Goal: Task Accomplishment & Management: Complete application form

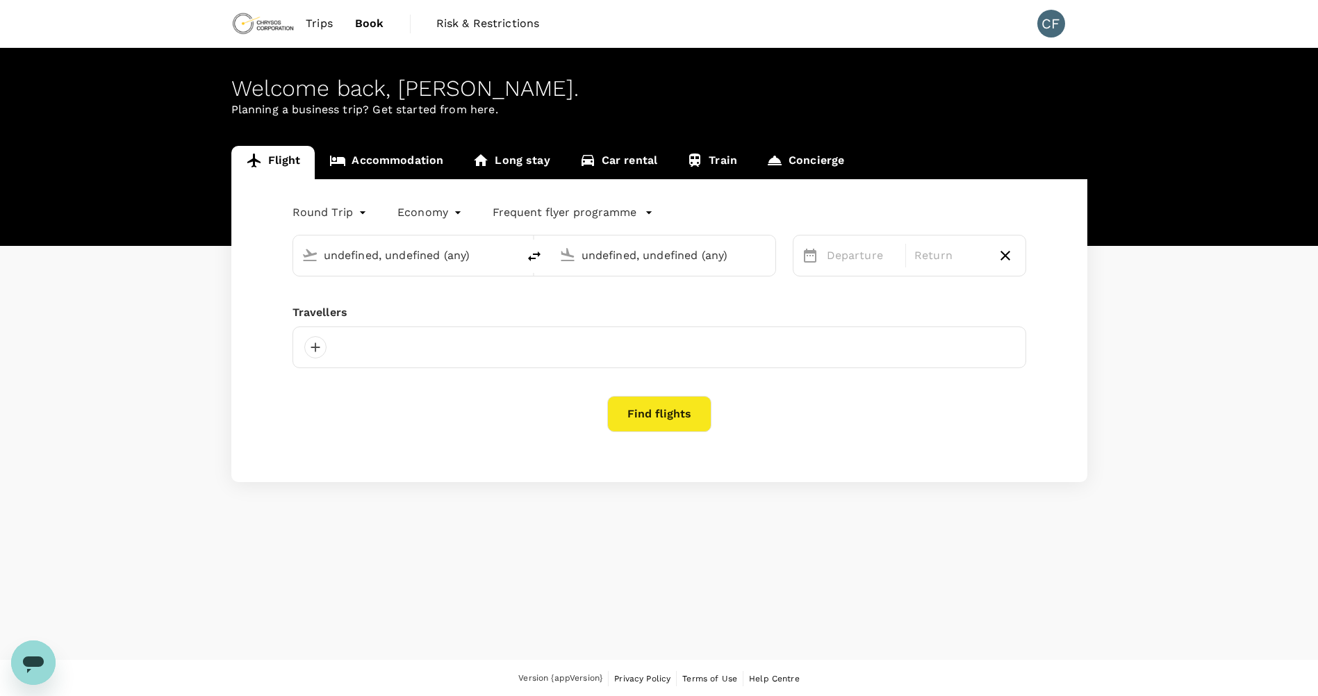
type input "Cerro [PERSON_NAME] Intl (ANF)"
type input "Comodoro [PERSON_NAME] [PERSON_NAME] Intl (SCL)"
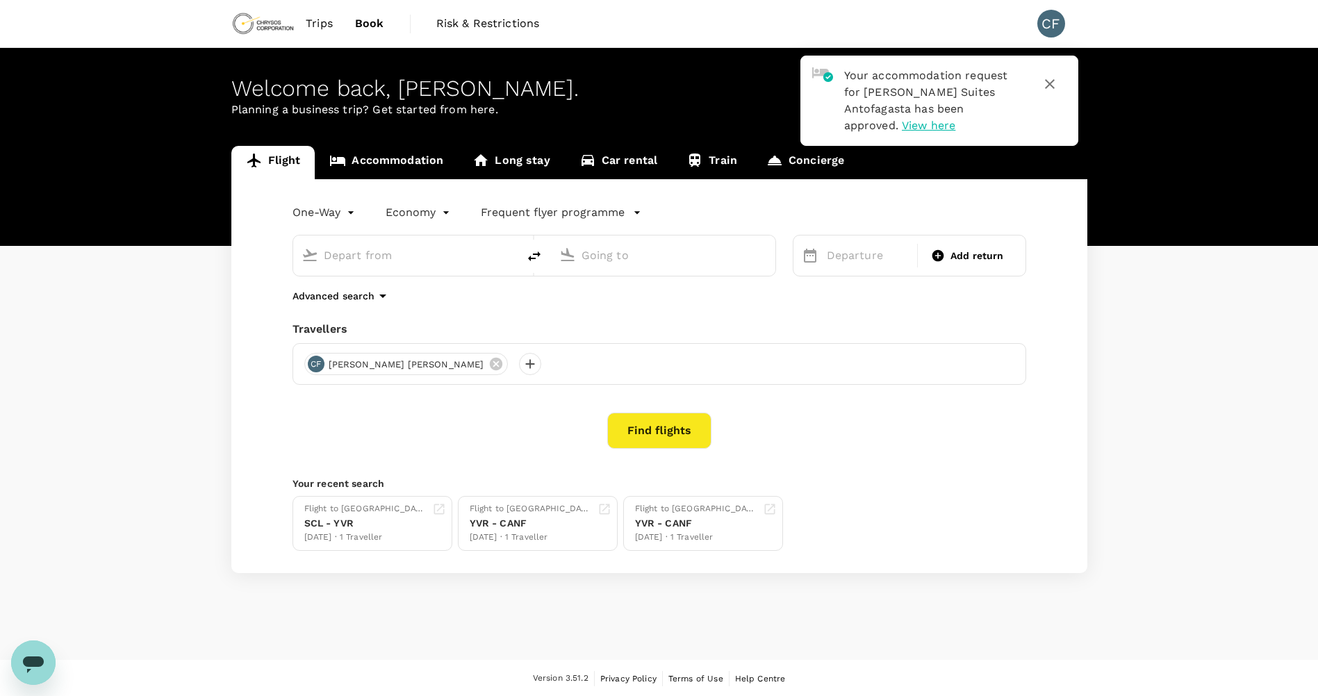
type input "Cerro [PERSON_NAME] Intl (ANF)"
type input "Comodoro [PERSON_NAME] [PERSON_NAME] Intl (SCL)"
click at [450, 264] on input "Cerro [PERSON_NAME] Intl (ANF)" at bounding box center [406, 256] width 165 height 22
click at [532, 261] on icon "delete" at bounding box center [534, 256] width 17 height 17
type input "Comodoro [PERSON_NAME] [PERSON_NAME] Intl (SCL)"
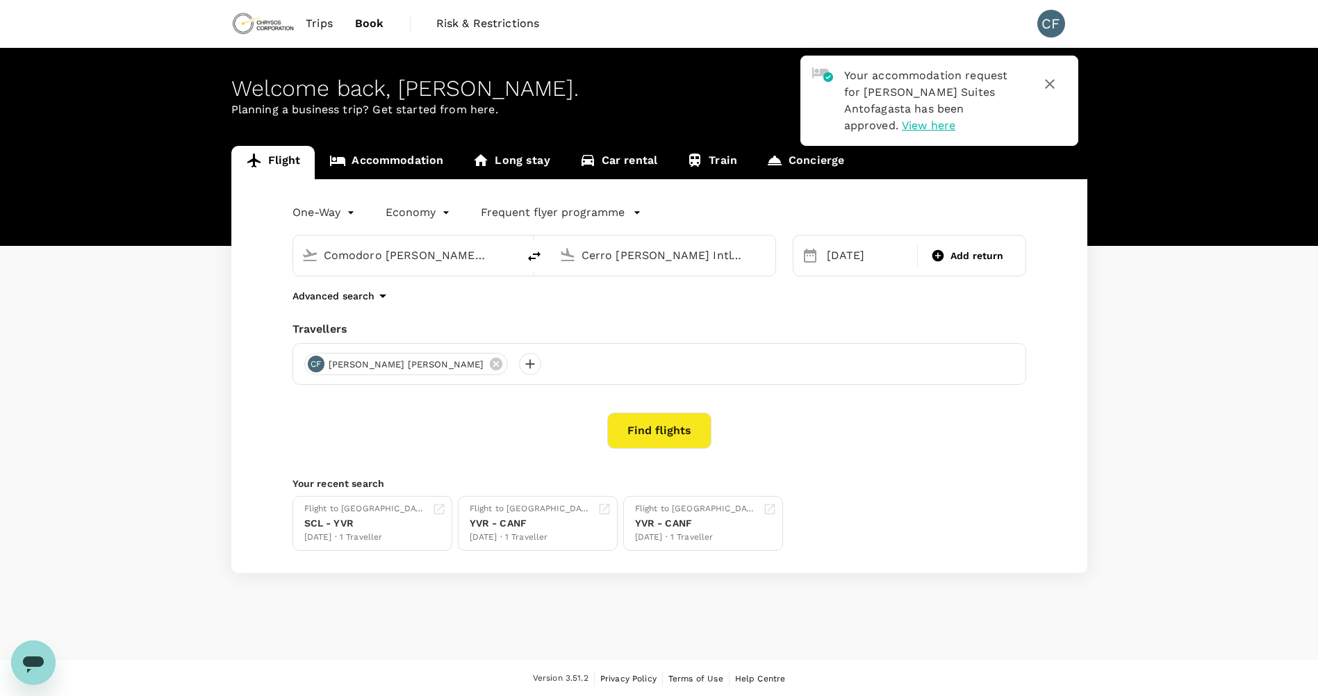
click at [637, 264] on input "Cerro [PERSON_NAME] Intl (ANF)" at bounding box center [664, 256] width 165 height 22
type input "m"
click at [647, 284] on p "[GEOGRAPHIC_DATA], [GEOGRAPHIC_DATA]" at bounding box center [685, 284] width 278 height 14
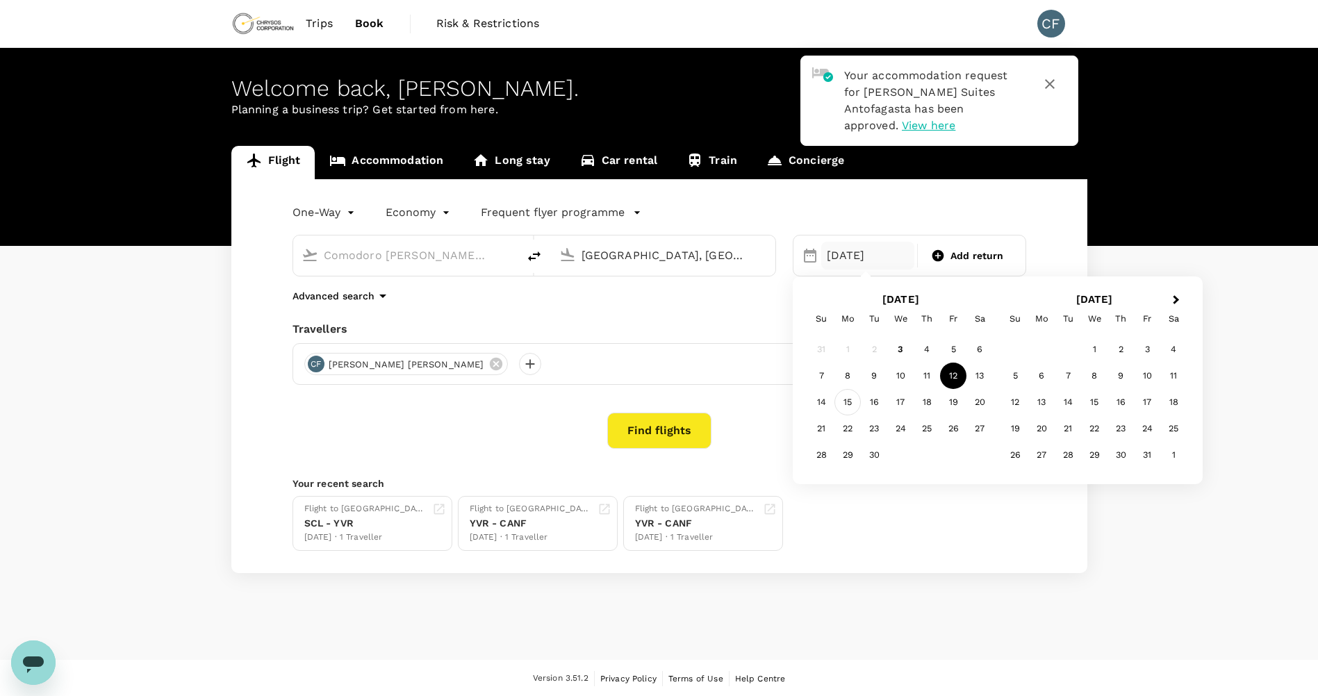
type input "[GEOGRAPHIC_DATA], [GEOGRAPHIC_DATA] (any)"
click at [858, 411] on div "15" at bounding box center [848, 402] width 26 height 26
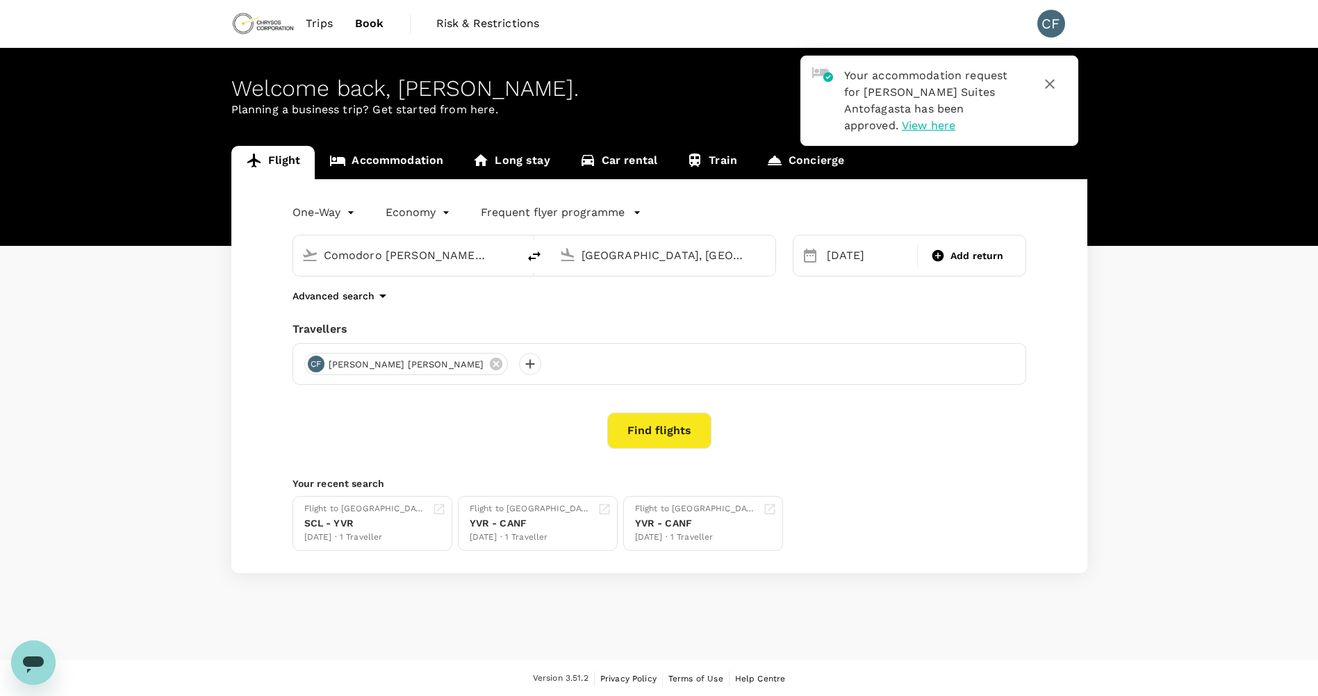
click at [354, 215] on body "Your accommodation request for [PERSON_NAME] Suites Antofagasta has been approv…" at bounding box center [659, 349] width 1318 height 698
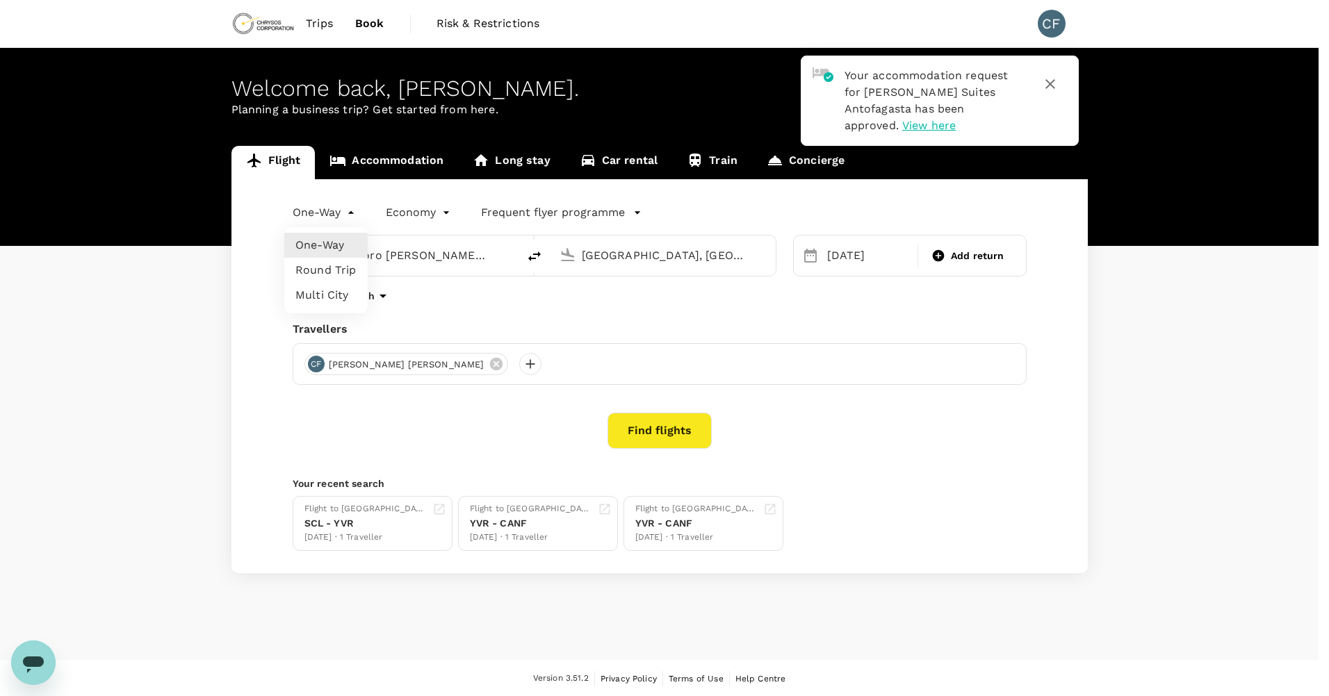
click at [337, 302] on li "Multi City" at bounding box center [325, 295] width 83 height 25
type input "multicity"
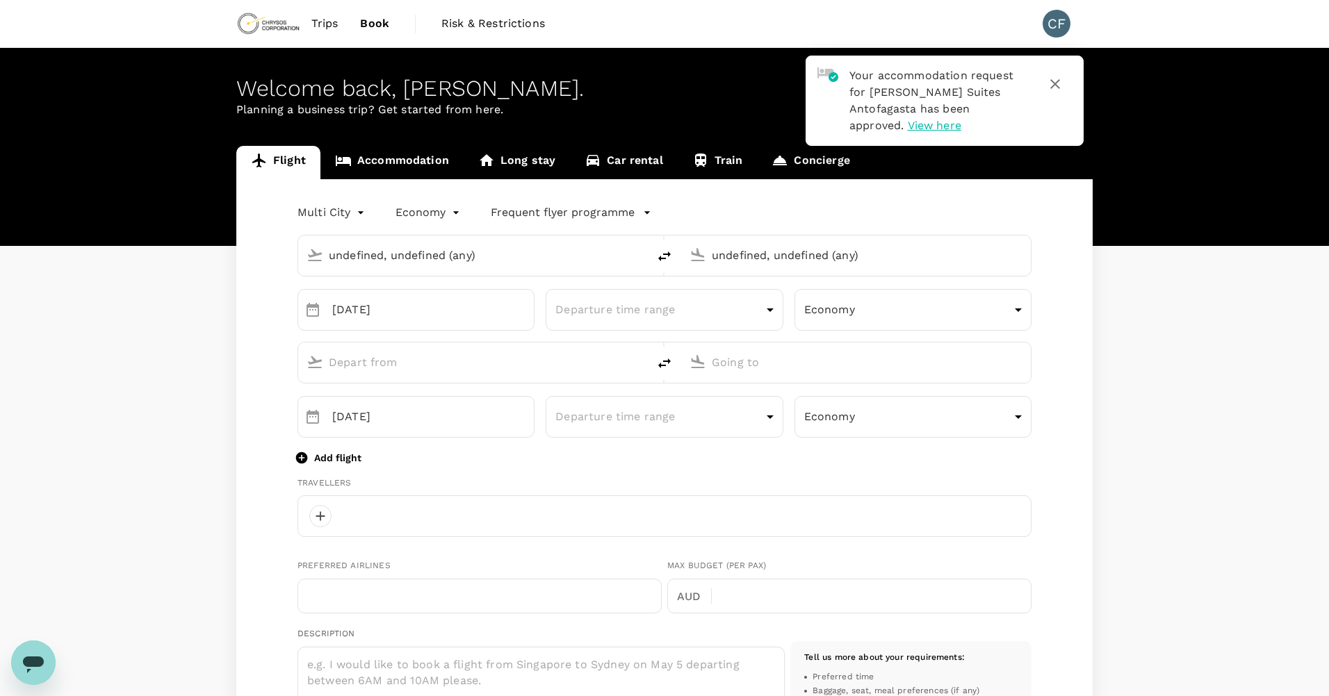
type input "undefined, undefined (any)"
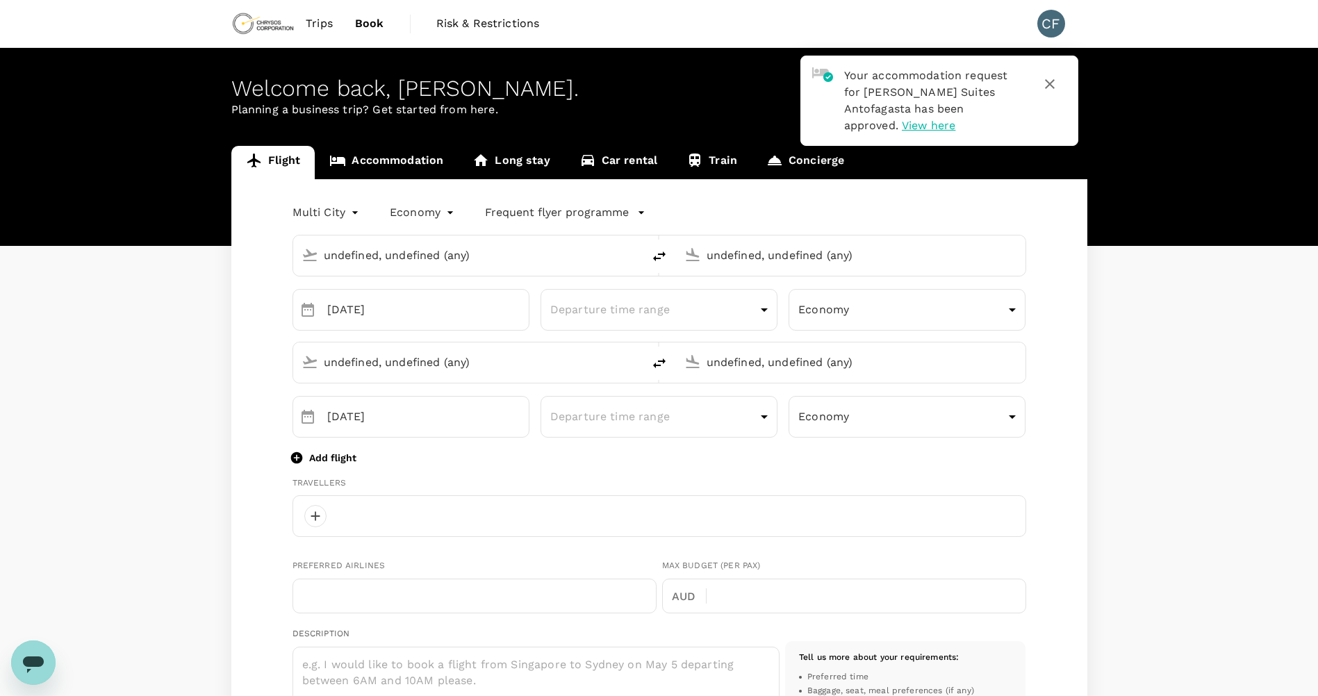
type input "Comodoro [PERSON_NAME] [PERSON_NAME] Intl (SCL)"
type input "[GEOGRAPHIC_DATA], [GEOGRAPHIC_DATA] (any)"
type input "1"
type input "6046900485"
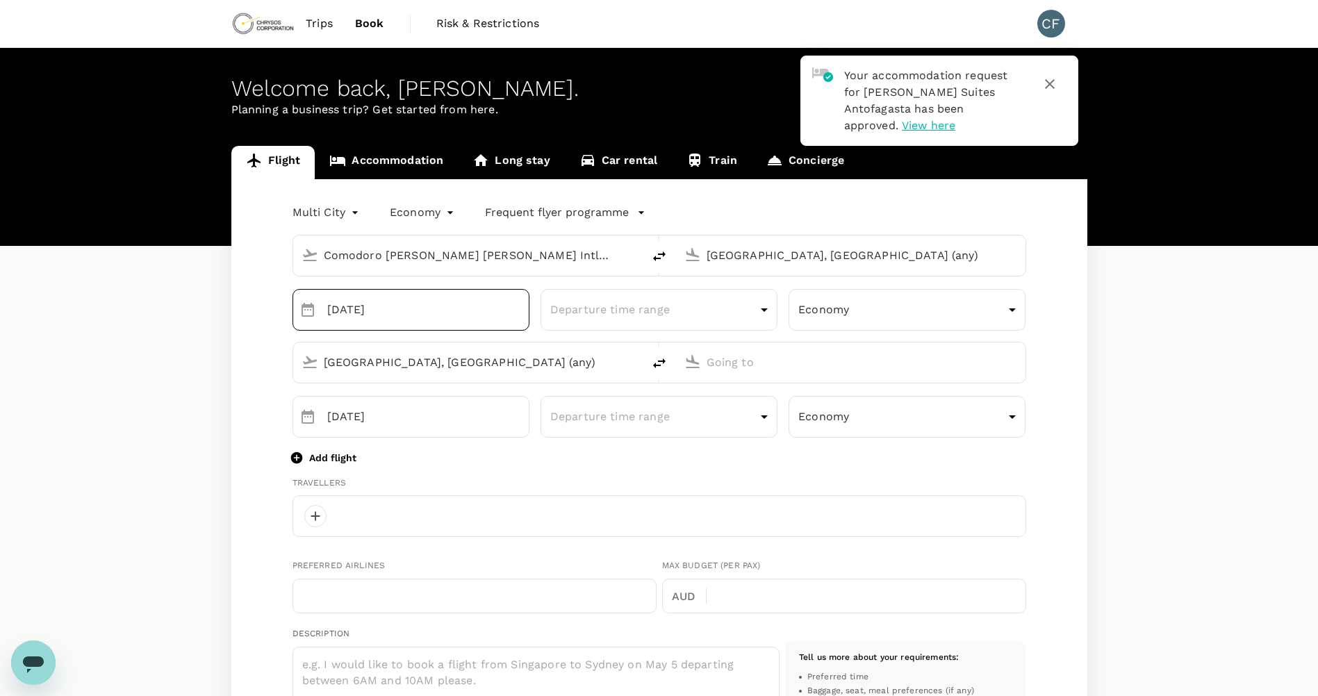
type input "[PERSON_NAME][EMAIL_ADDRESS][DOMAIN_NAME]"
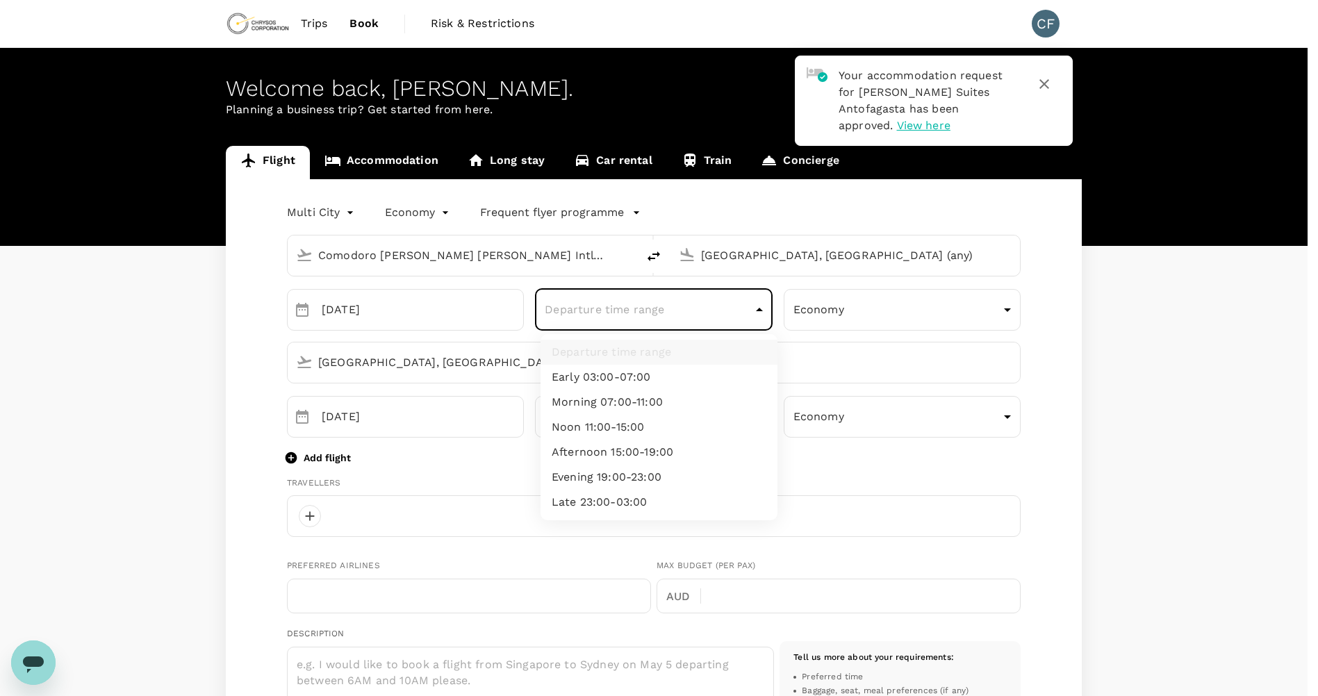
click at [613, 318] on body "Your accommodation request for [PERSON_NAME] Suites Antofagasta has been approv…" at bounding box center [659, 658] width 1318 height 1317
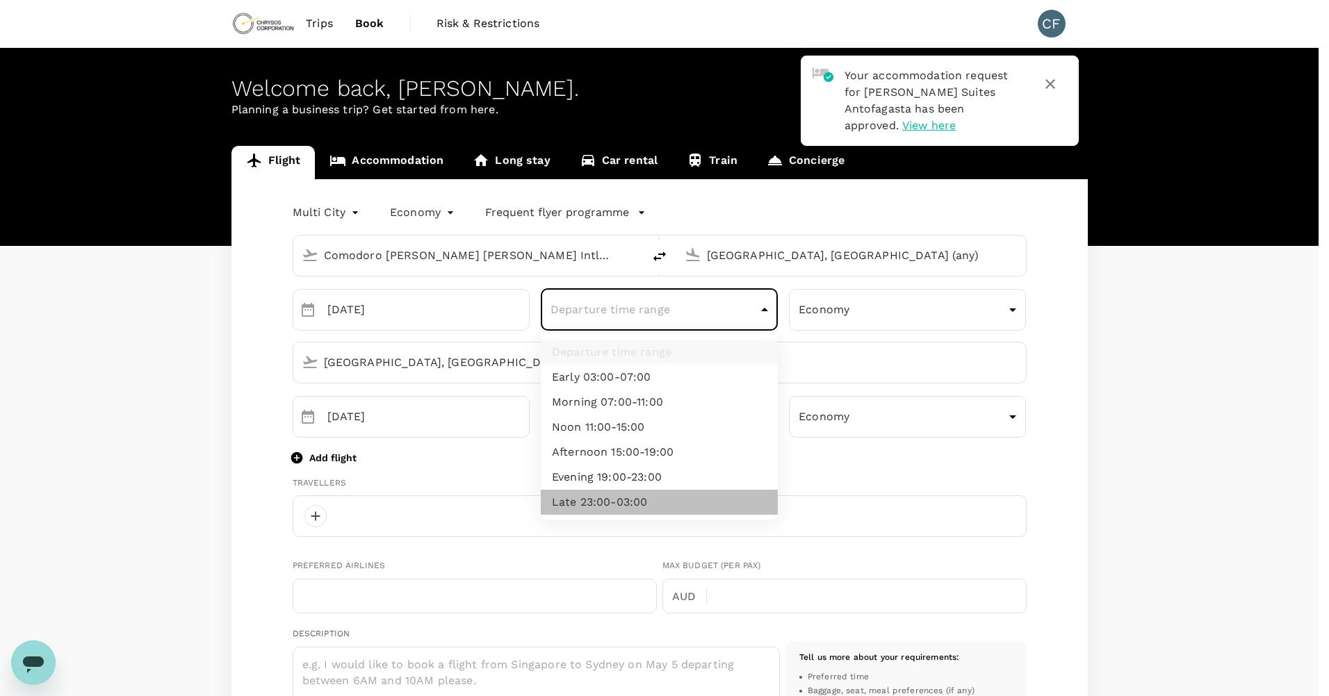
click at [685, 493] on li "Late 23:00-03:00" at bounding box center [659, 502] width 237 height 25
type input "late"
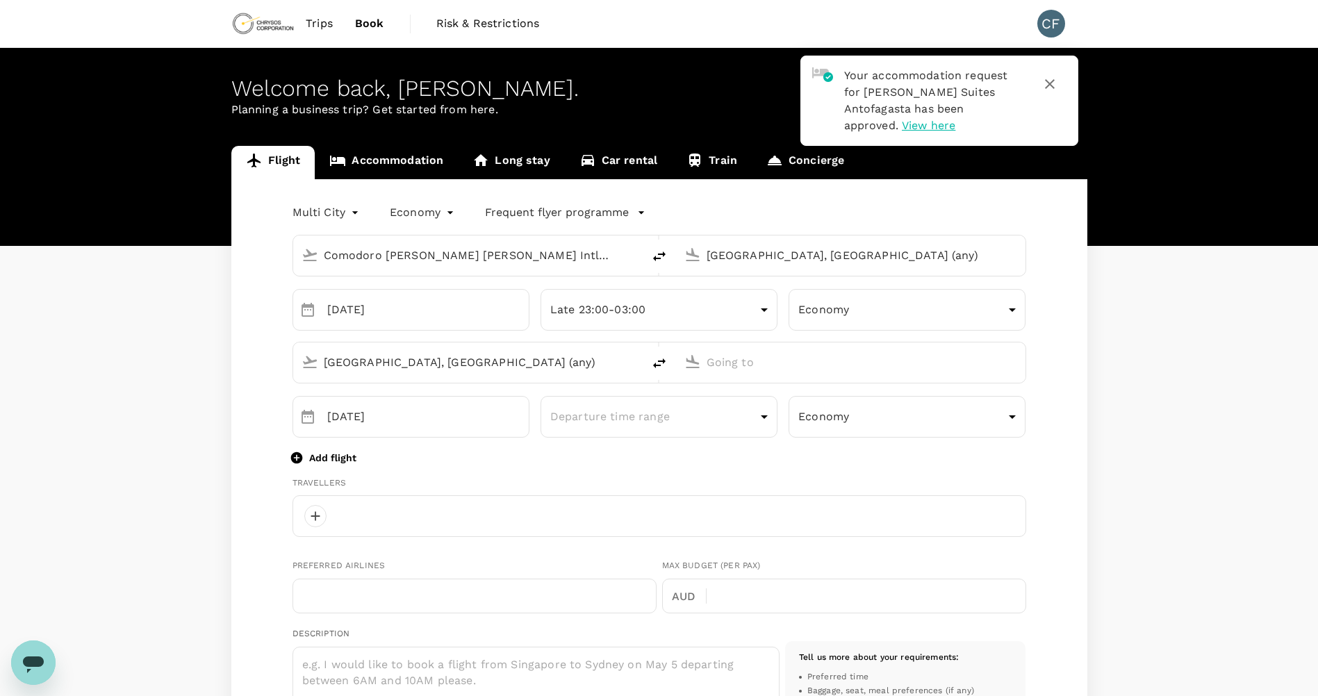
click at [750, 366] on input "text" at bounding box center [852, 363] width 290 height 22
click at [766, 382] on li "[GEOGRAPHIC_DATA], [GEOGRAPHIC_DATA]" at bounding box center [863, 390] width 320 height 22
type input "[GEOGRAPHIC_DATA], [GEOGRAPHIC_DATA] (any)"
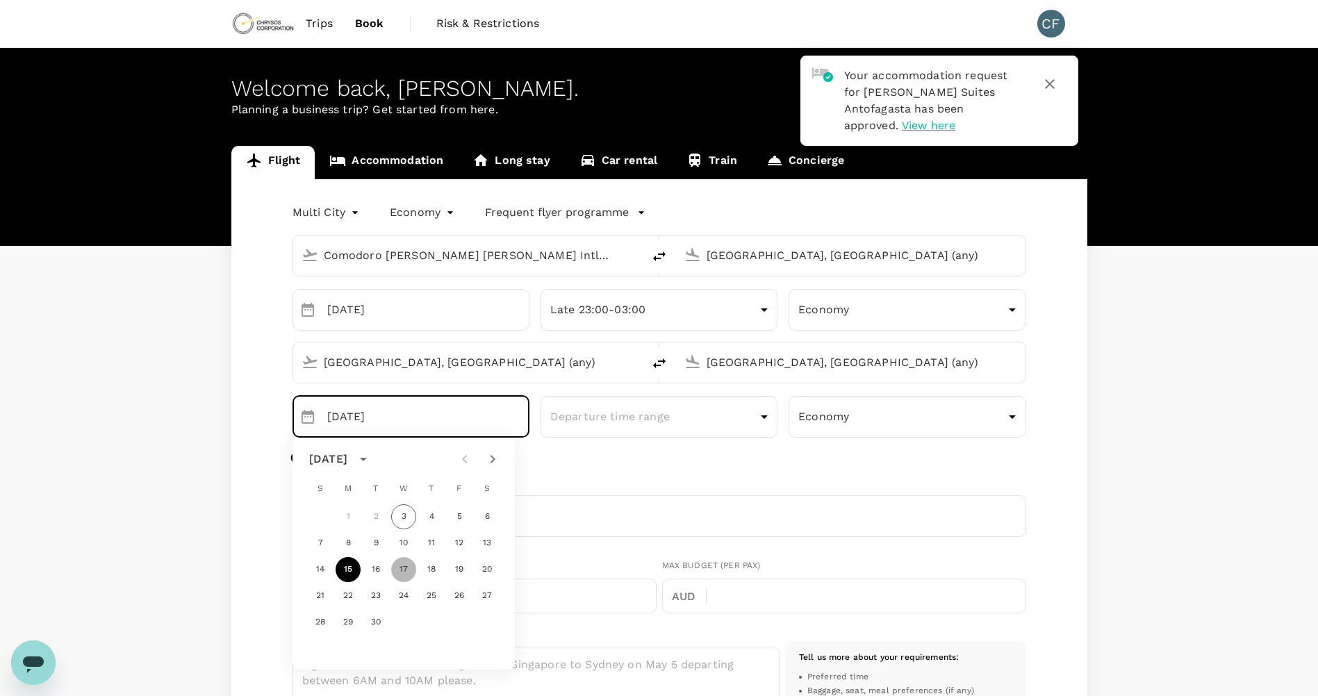
click at [408, 571] on button "17" at bounding box center [403, 569] width 25 height 25
type input "[DATE]"
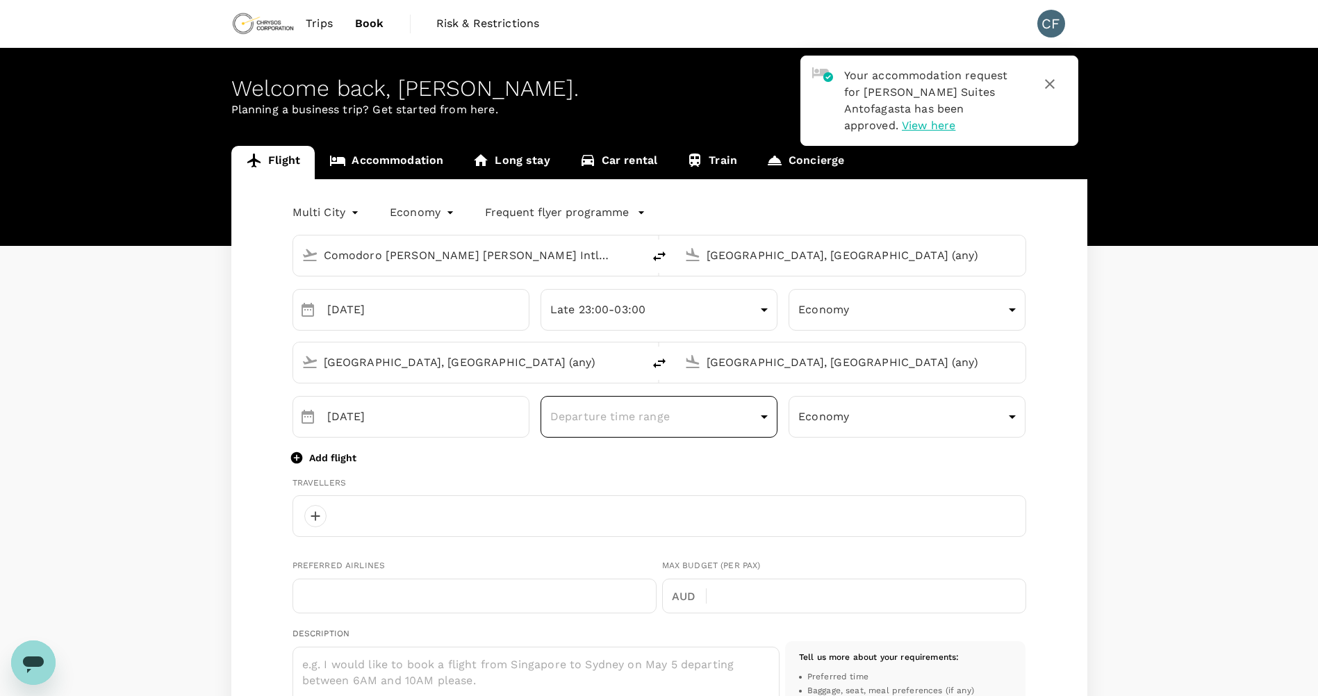
click at [675, 420] on body "Your accommodation request for [PERSON_NAME] Suites Antofagasta has been approv…" at bounding box center [659, 658] width 1318 height 1317
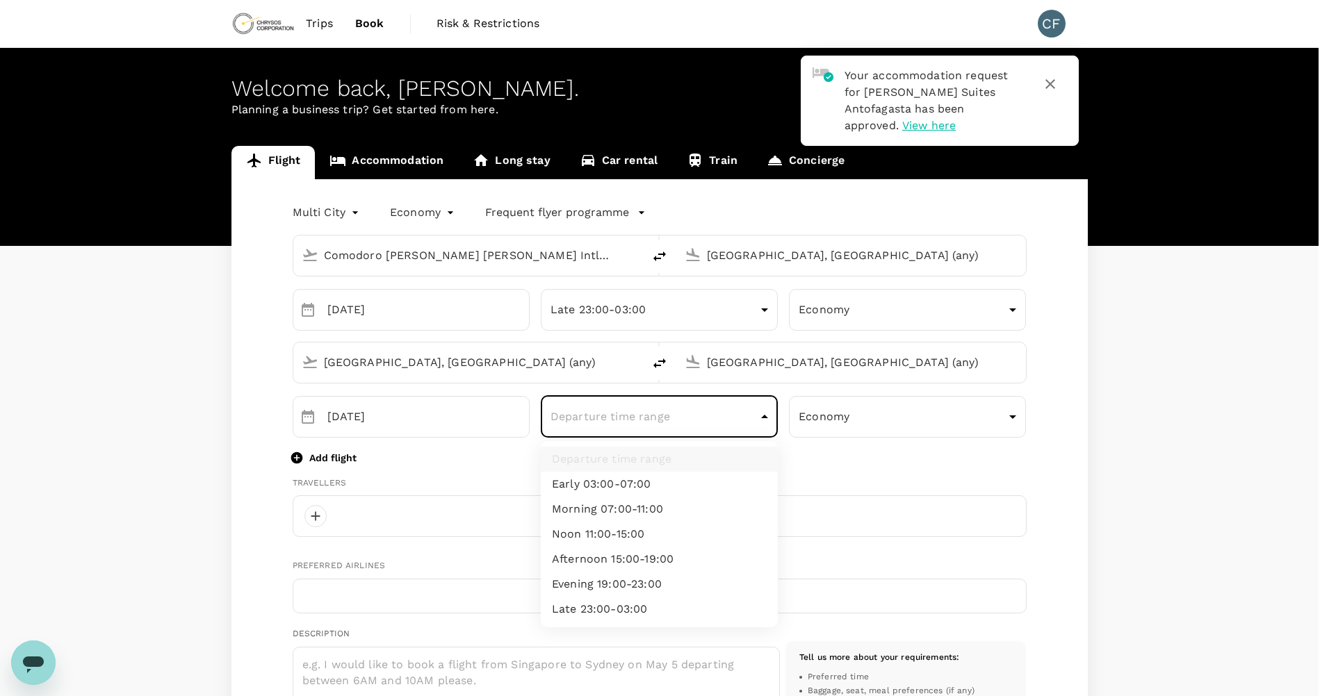
click at [489, 411] on div at bounding box center [664, 348] width 1329 height 696
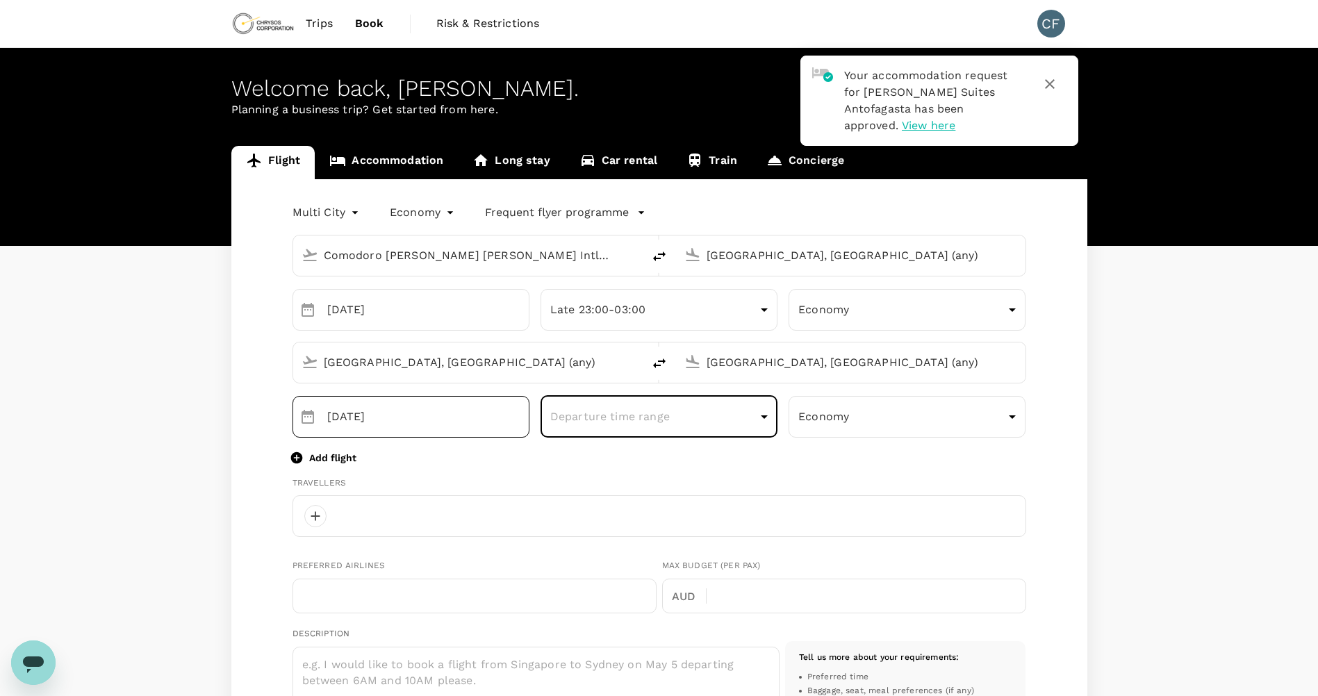
click at [443, 424] on input "[DATE]" at bounding box center [428, 417] width 202 height 42
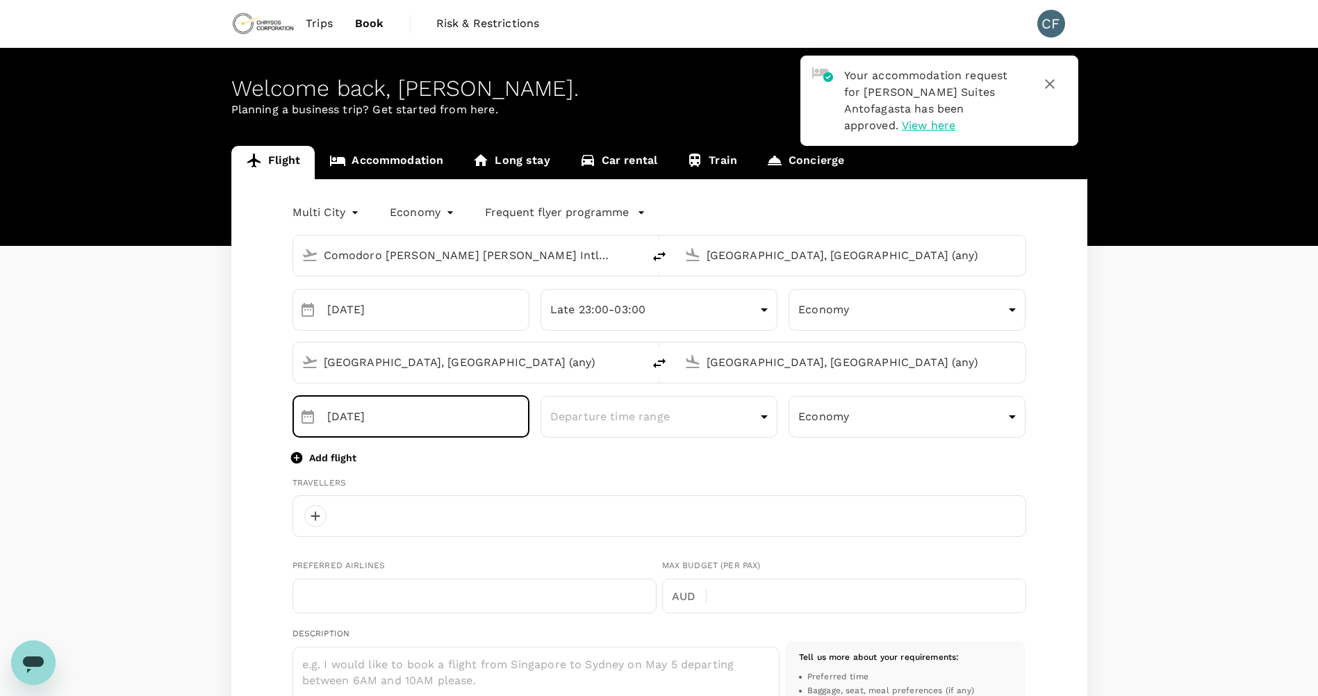
click at [504, 426] on input "[DATE]" at bounding box center [428, 417] width 202 height 42
click at [544, 445] on div "Comodoro [PERSON_NAME] [PERSON_NAME] Intl (SCL) [GEOGRAPHIC_DATA], [GEOGRAPHIC_…" at bounding box center [660, 670] width 734 height 892
click at [532, 416] on div "Departure time range ​" at bounding box center [654, 411] width 248 height 53
click at [496, 416] on input "[DATE]" at bounding box center [428, 417] width 202 height 42
click at [595, 418] on body "Your accommodation request for [PERSON_NAME] Suites Antofagasta has been approv…" at bounding box center [659, 658] width 1318 height 1317
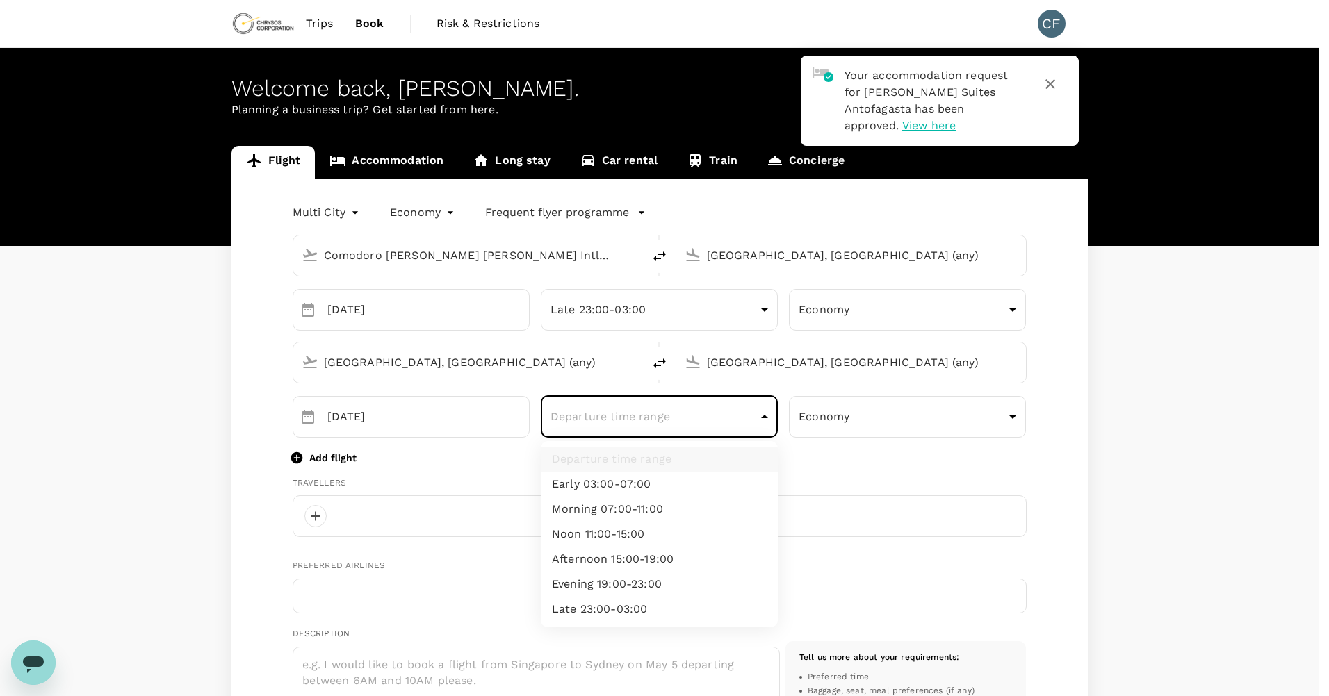
click at [655, 510] on li "Morning 07:00-11:00" at bounding box center [659, 509] width 237 height 25
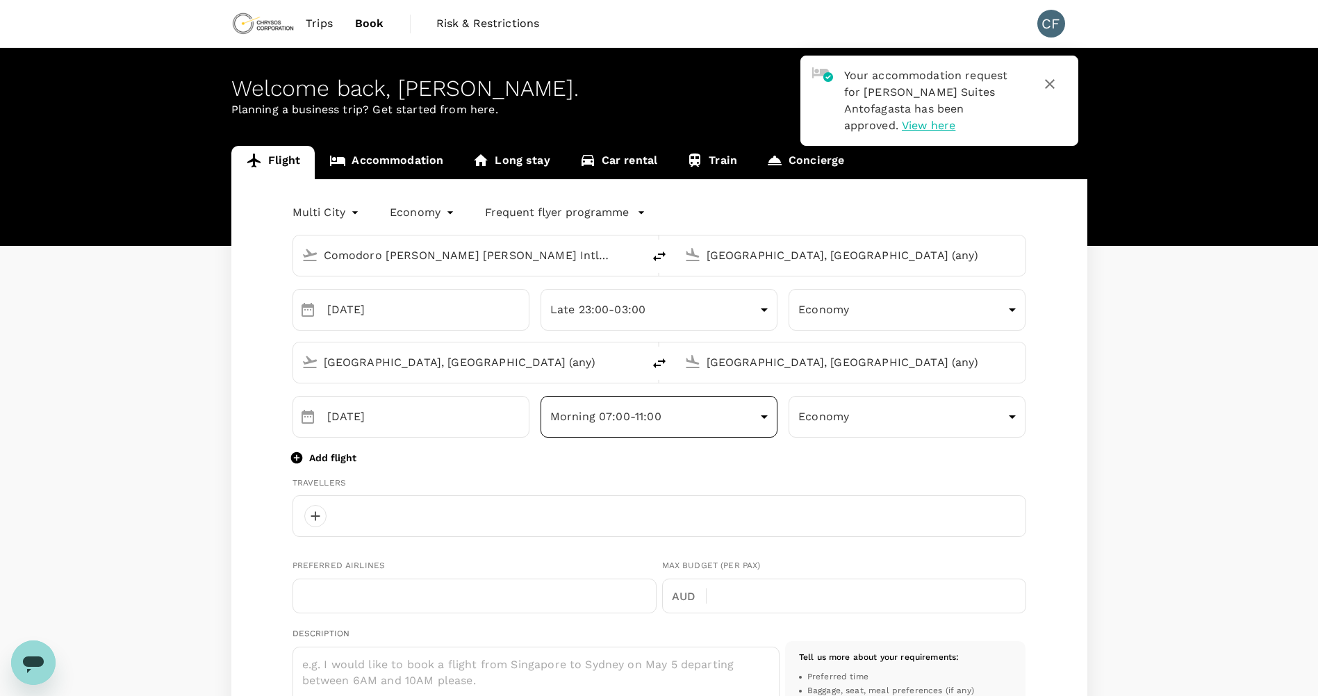
click at [710, 401] on body "Your accommodation request for [PERSON_NAME] Suites Antofagasta has been approv…" at bounding box center [659, 658] width 1318 height 1317
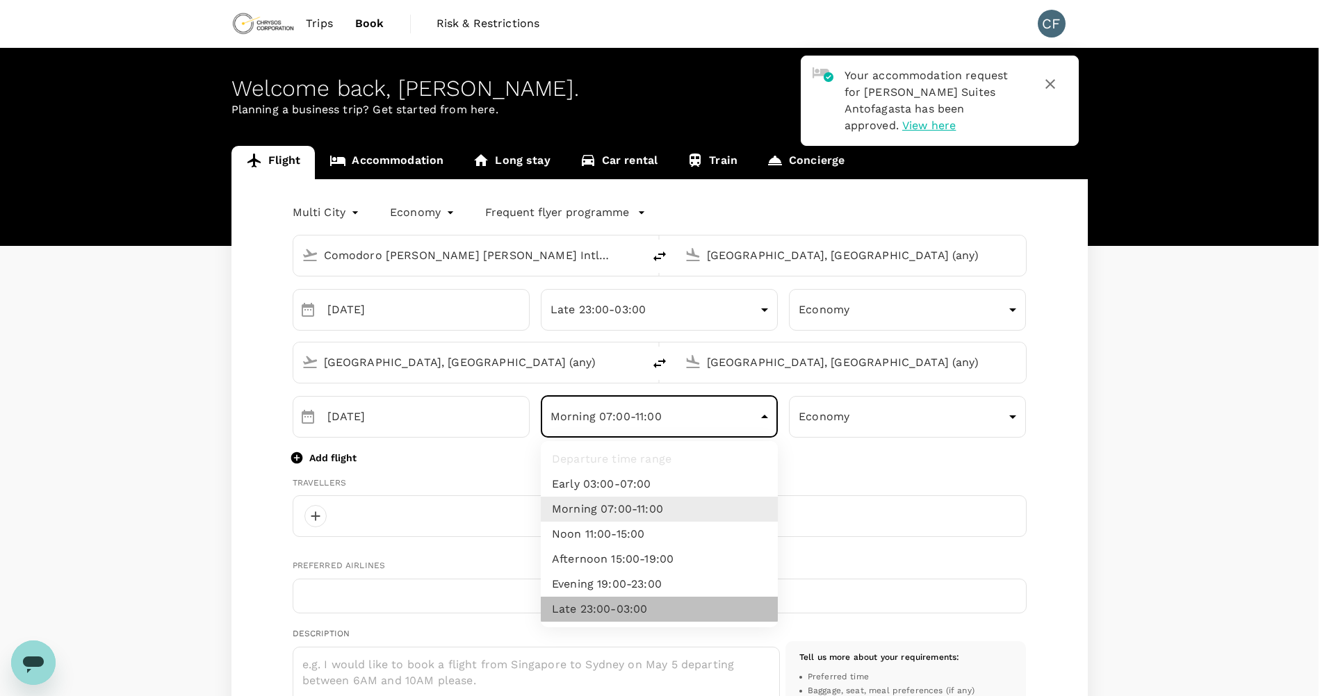
click at [658, 608] on li "Late 23:00-03:00" at bounding box center [659, 609] width 237 height 25
type input "late"
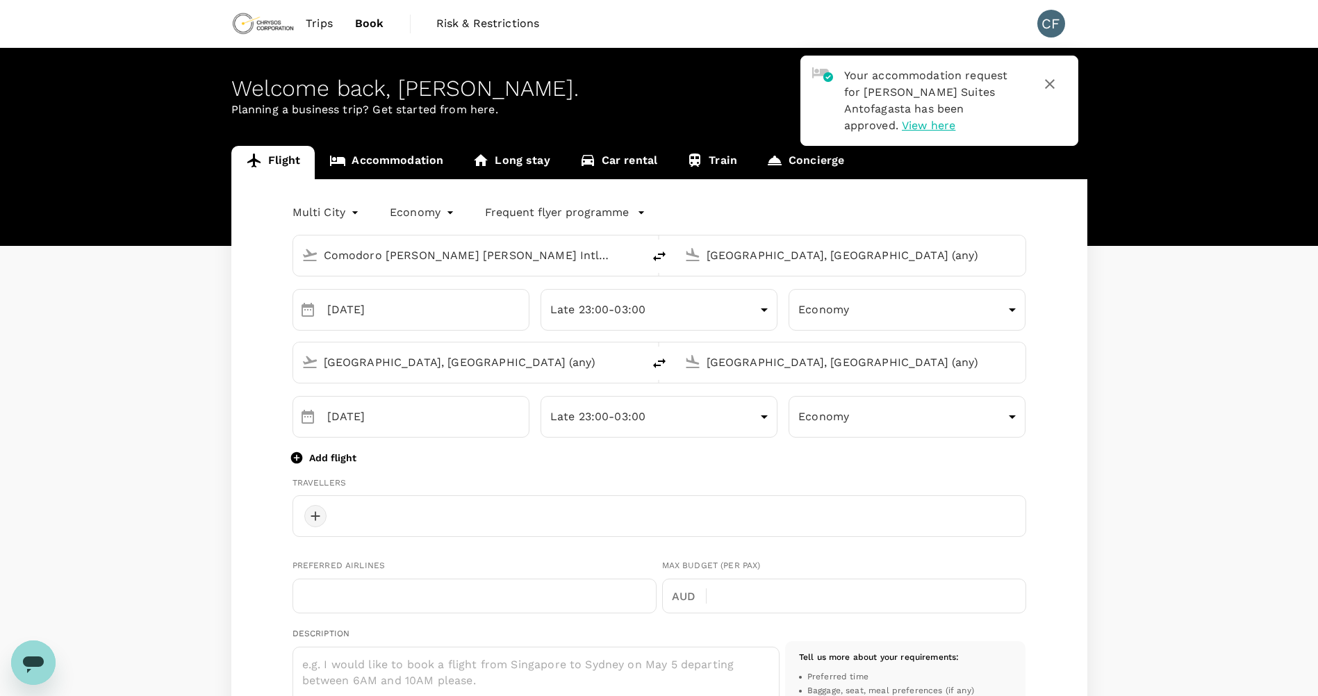
click at [324, 514] on div at bounding box center [315, 516] width 22 height 22
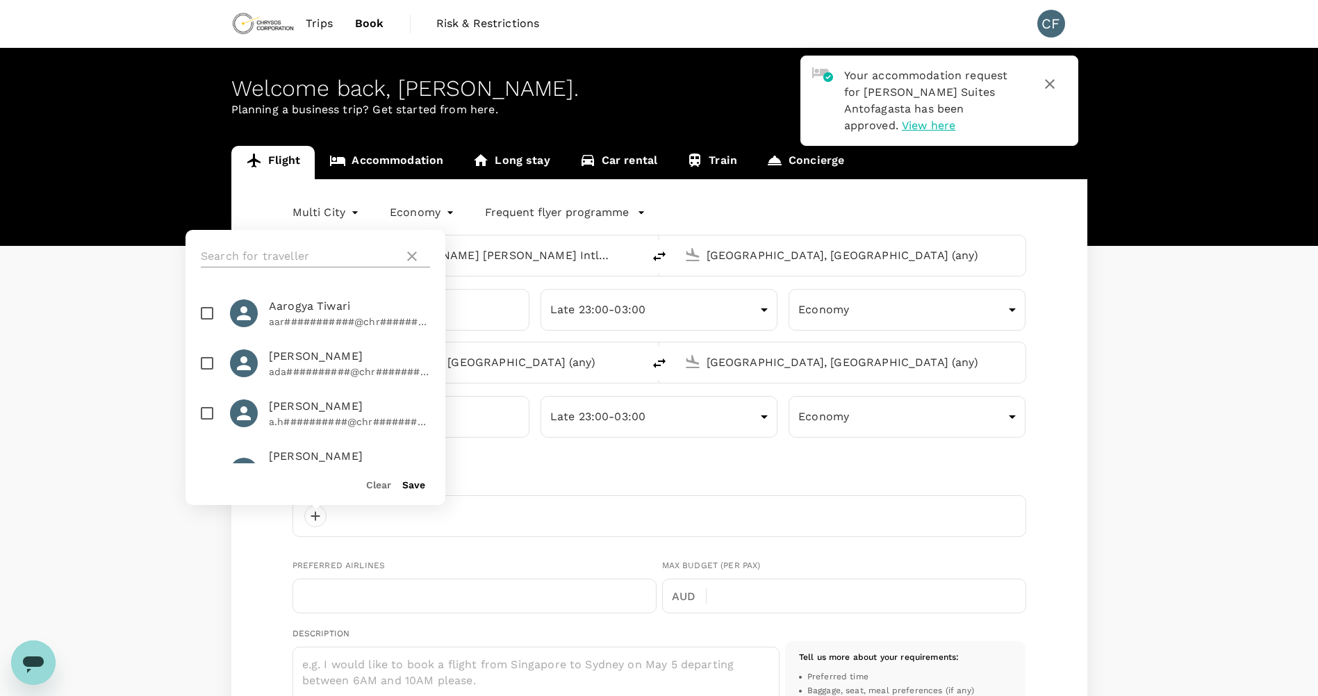
click at [300, 257] on input "text" at bounding box center [299, 256] width 197 height 22
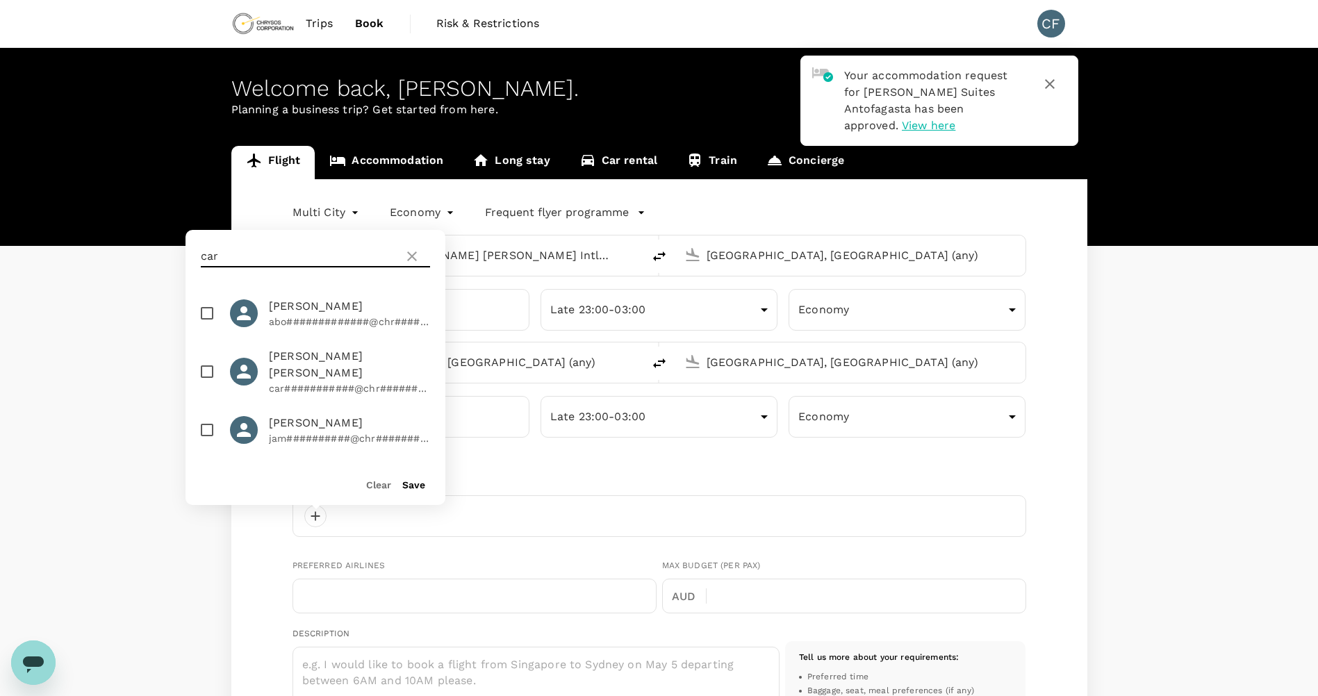
type input "car"
click at [317, 361] on span "[PERSON_NAME] [PERSON_NAME]" at bounding box center [349, 364] width 161 height 33
checkbox input "true"
click at [416, 491] on div "Save" at bounding box center [408, 479] width 34 height 28
click at [416, 481] on button "Save" at bounding box center [413, 485] width 23 height 11
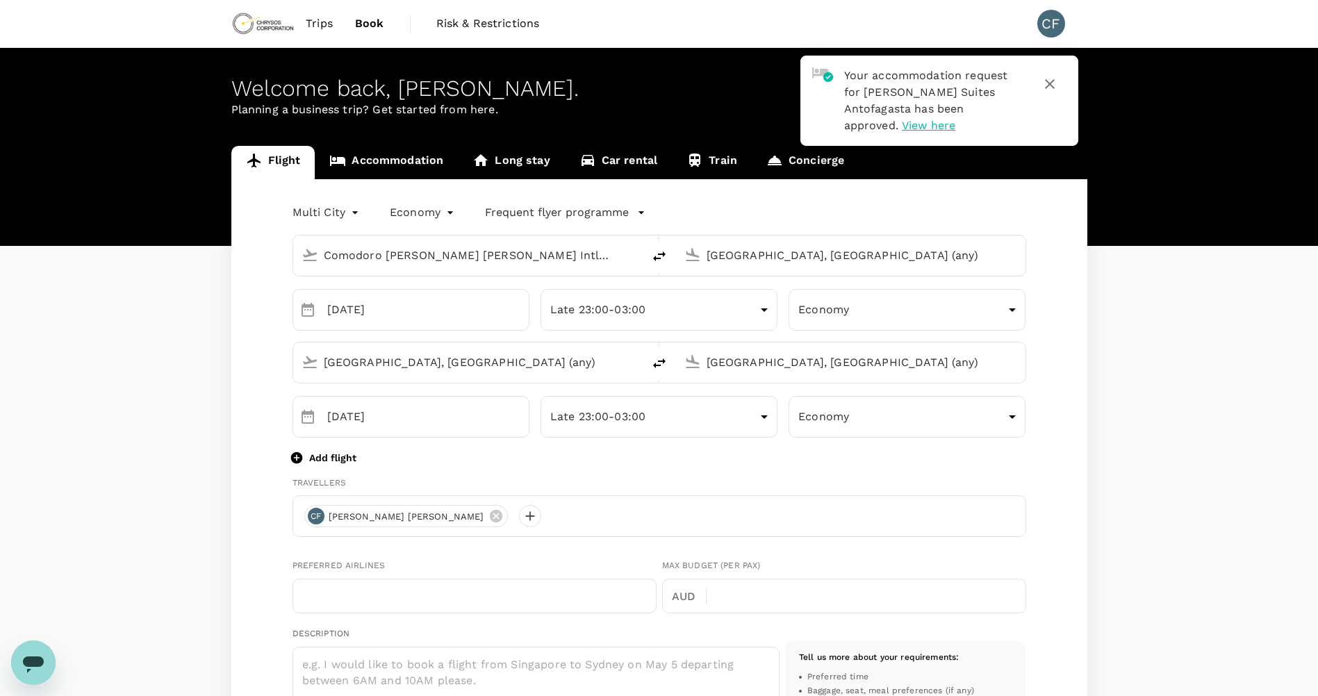
click at [639, 558] on div "Preferred Airlines ​" at bounding box center [472, 584] width 370 height 60
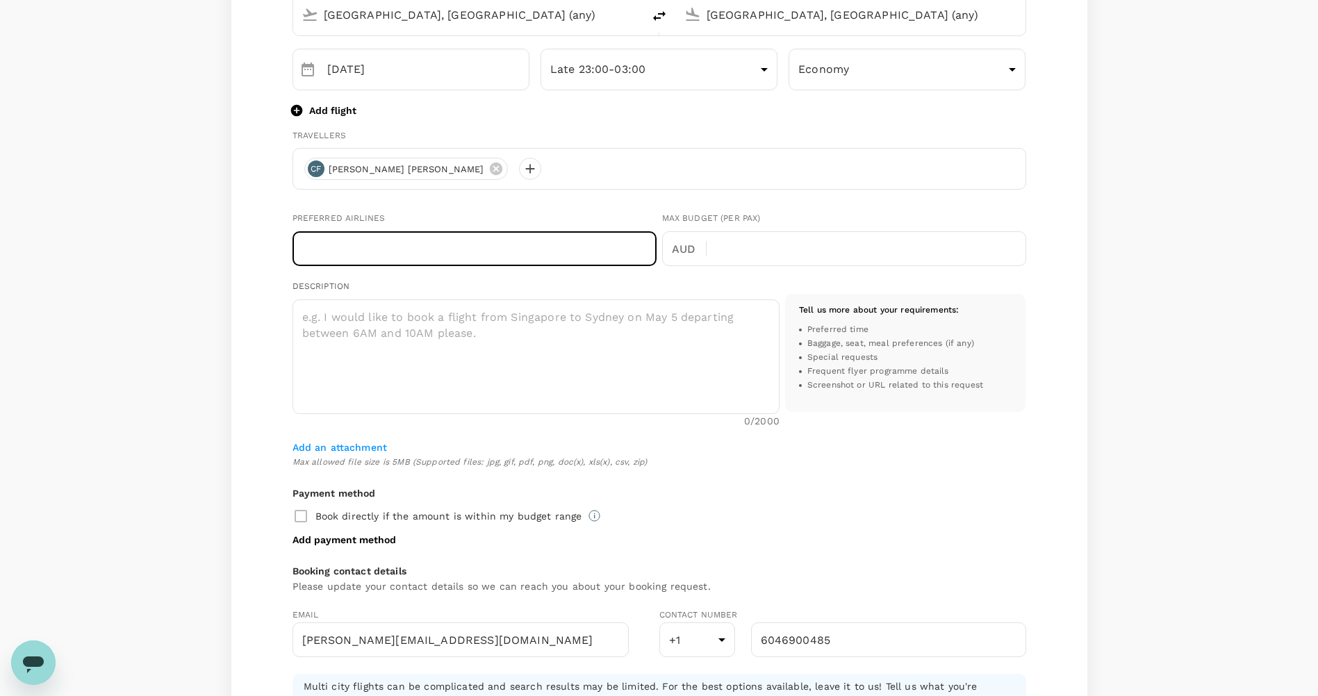
click at [499, 246] on input "text" at bounding box center [475, 248] width 364 height 35
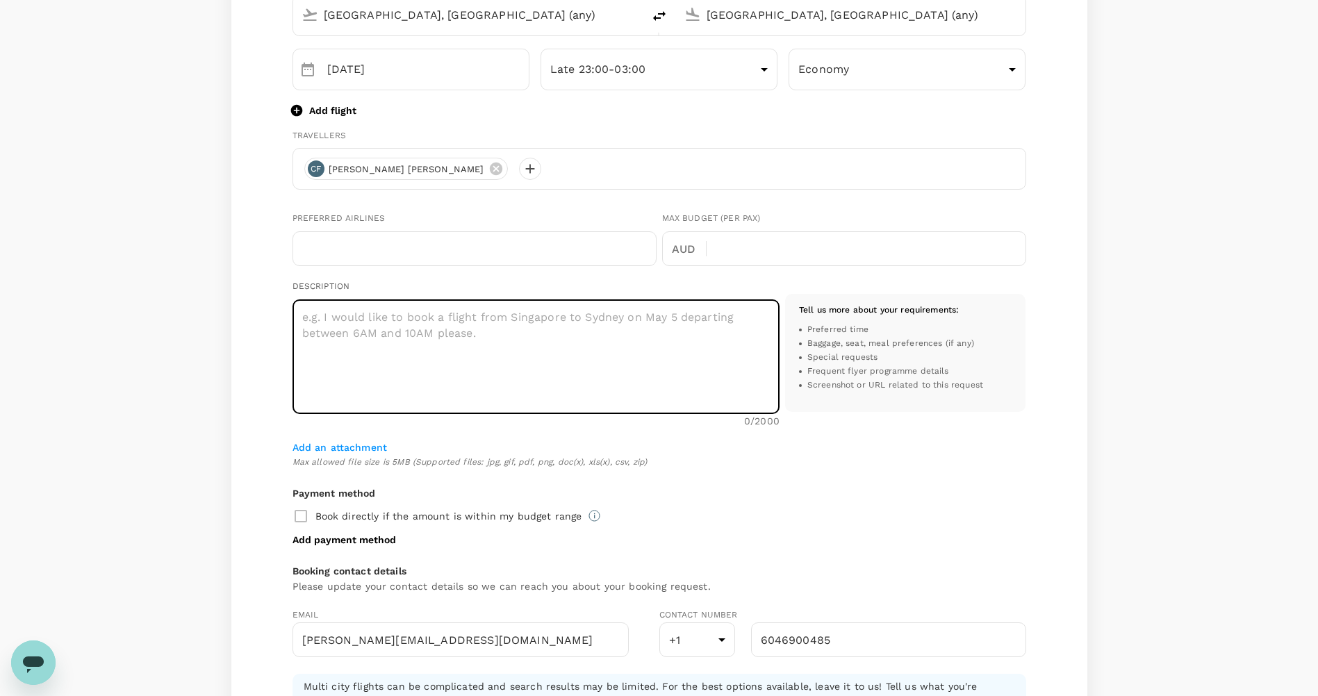
click at [496, 318] on textarea at bounding box center [536, 357] width 487 height 115
click at [349, 339] on textarea "I want to see if I can change my return flight from [GEOGRAPHIC_DATA] to [GEOGR…" at bounding box center [536, 357] width 487 height 115
click at [445, 341] on textarea "I want to see if I can change my return flight from [GEOGRAPHIC_DATA] to [GEOGR…" at bounding box center [536, 357] width 487 height 115
click at [340, 336] on textarea "I want to see if I can change my return flight from [GEOGRAPHIC_DATA] to [GEOGR…" at bounding box center [536, 357] width 487 height 115
drag, startPoint x: 457, startPoint y: 330, endPoint x: 270, endPoint y: 282, distance: 193.7
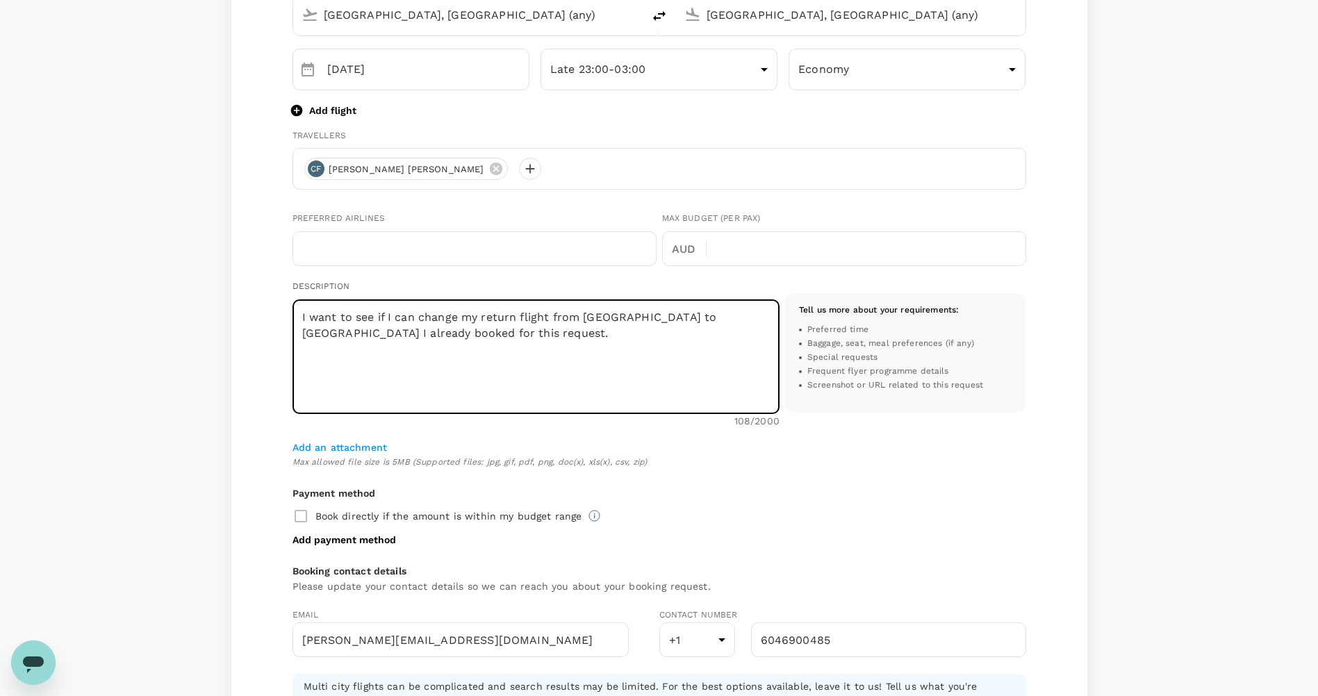
click at [270, 282] on div "Multi City multicity Economy economy Frequent flyer programme Comodoro [PERSON_…" at bounding box center [659, 357] width 856 height 1050
click at [527, 368] on textarea "I want to see if I can change my return flight from [GEOGRAPHIC_DATA] to [GEOGR…" at bounding box center [536, 357] width 487 height 115
paste textarea "ould like to replace my previously booked flight with this new"
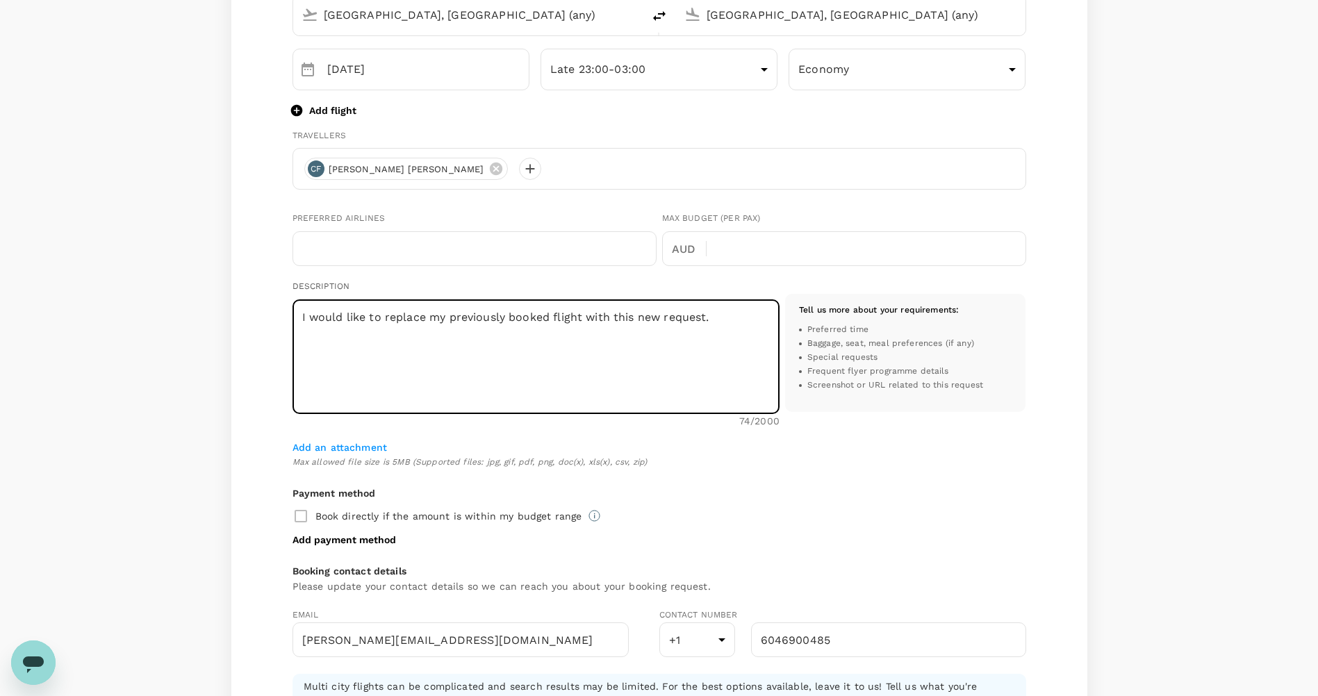
click at [366, 316] on textarea "I would like to replace my previously booked flight with this new request." at bounding box center [536, 357] width 487 height 115
click at [530, 319] on textarea "I would like evaluate to replace my previously booked flight with this new requ…" at bounding box center [536, 357] width 487 height 115
click at [628, 318] on textarea "I would like evaluate to replace my previously booked flight with this new requ…" at bounding box center [536, 357] width 487 height 115
click at [632, 322] on textarea "I would like evaluate to replace my previously booked flight with this new requ…" at bounding box center [536, 357] width 487 height 115
click at [578, 334] on textarea "I would like evaluate to replace my previously booked flight from [GEOGRAPHIC_D…" at bounding box center [536, 357] width 487 height 115
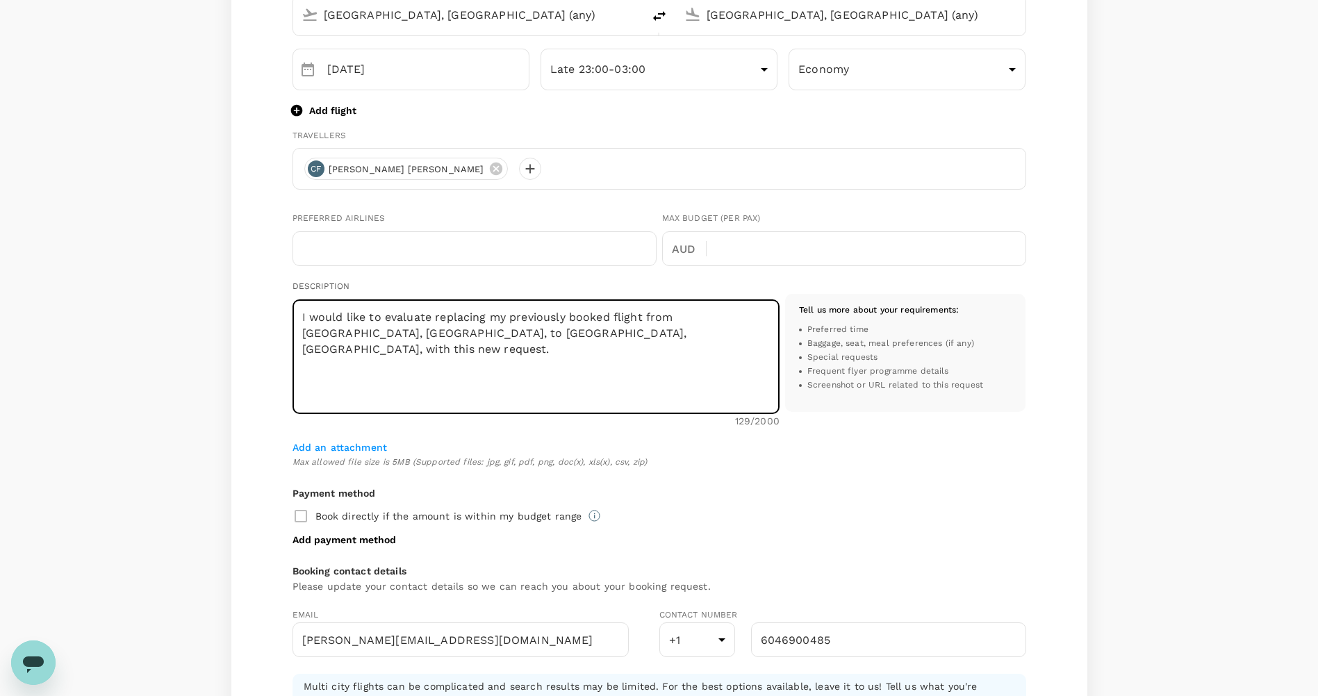
click at [583, 341] on textarea "I would like to evaluate replacing my previously booked flight from [GEOGRAPHIC…" at bounding box center [536, 357] width 487 height 115
type textarea "I would like to evaluate replacing my previously booked flight from [GEOGRAPHIC…"
click at [567, 456] on span "Max allowed file size is 5MB (Supported files: jpg, gif, pdf, png, doc(x), xls(…" at bounding box center [660, 463] width 734 height 14
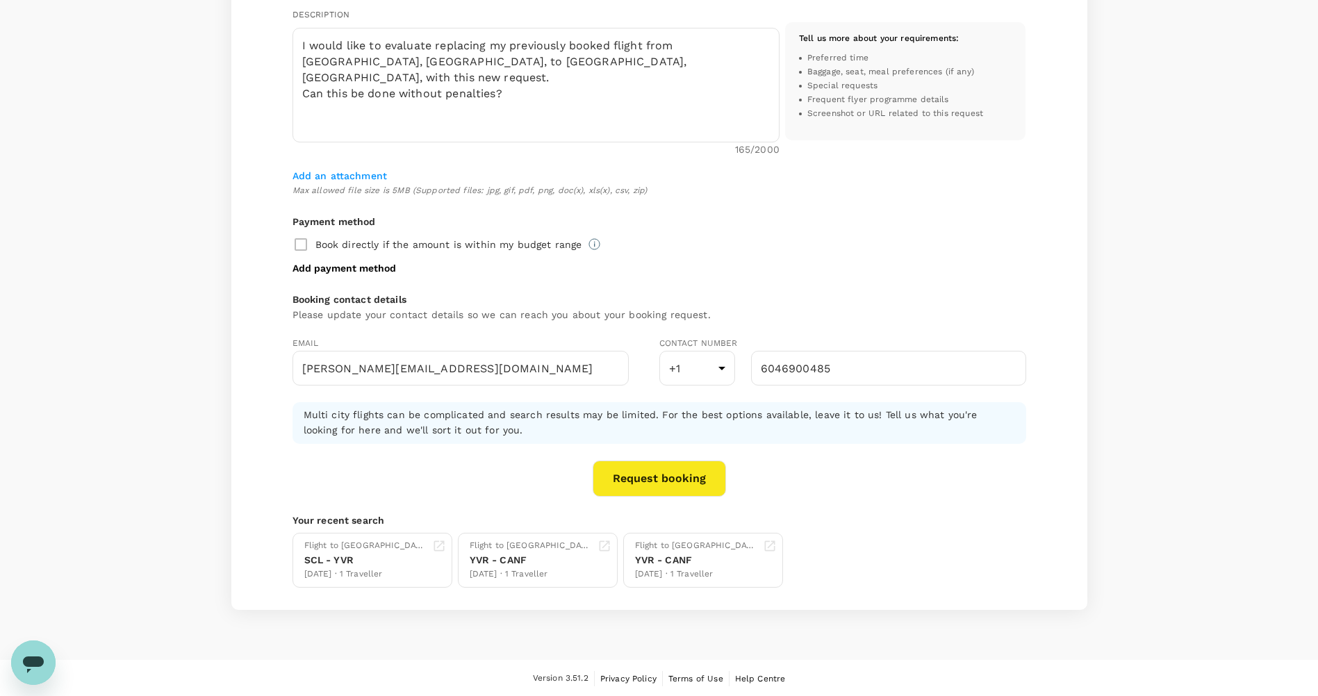
scroll to position [621, 0]
click at [641, 482] on button "Request booking" at bounding box center [659, 477] width 133 height 36
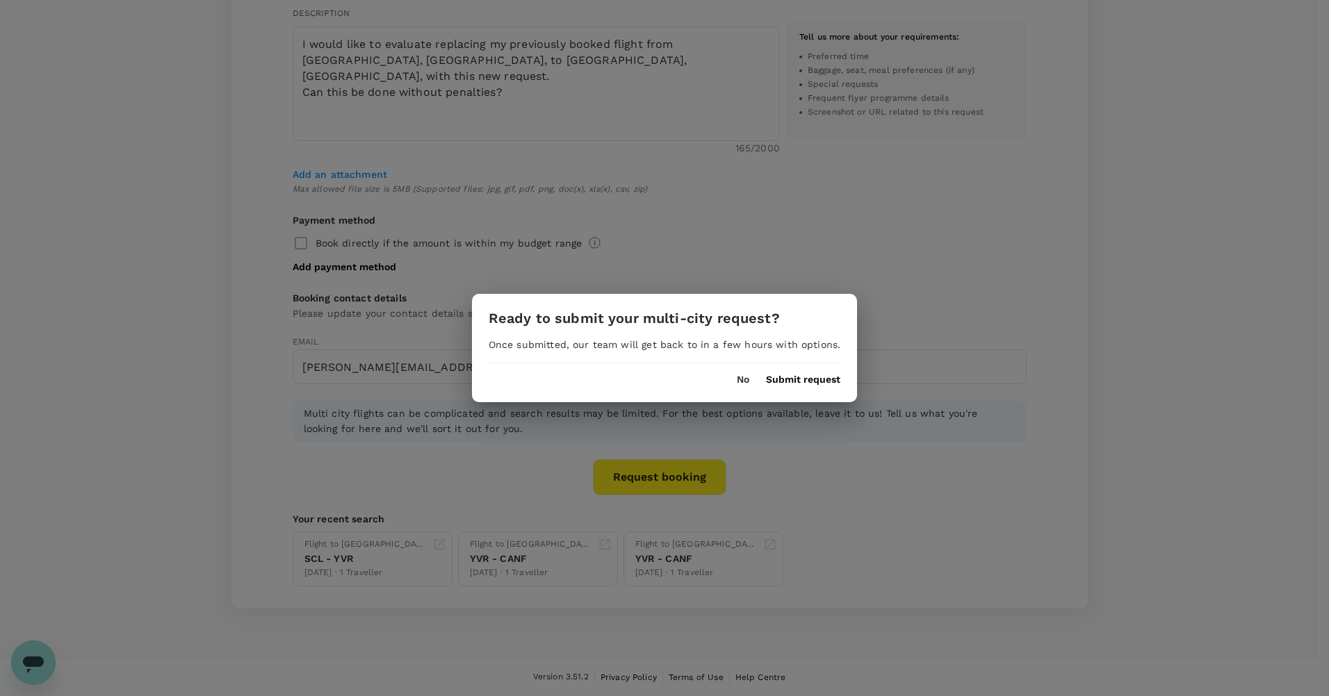
click at [810, 381] on button "Submit request" at bounding box center [803, 380] width 74 height 11
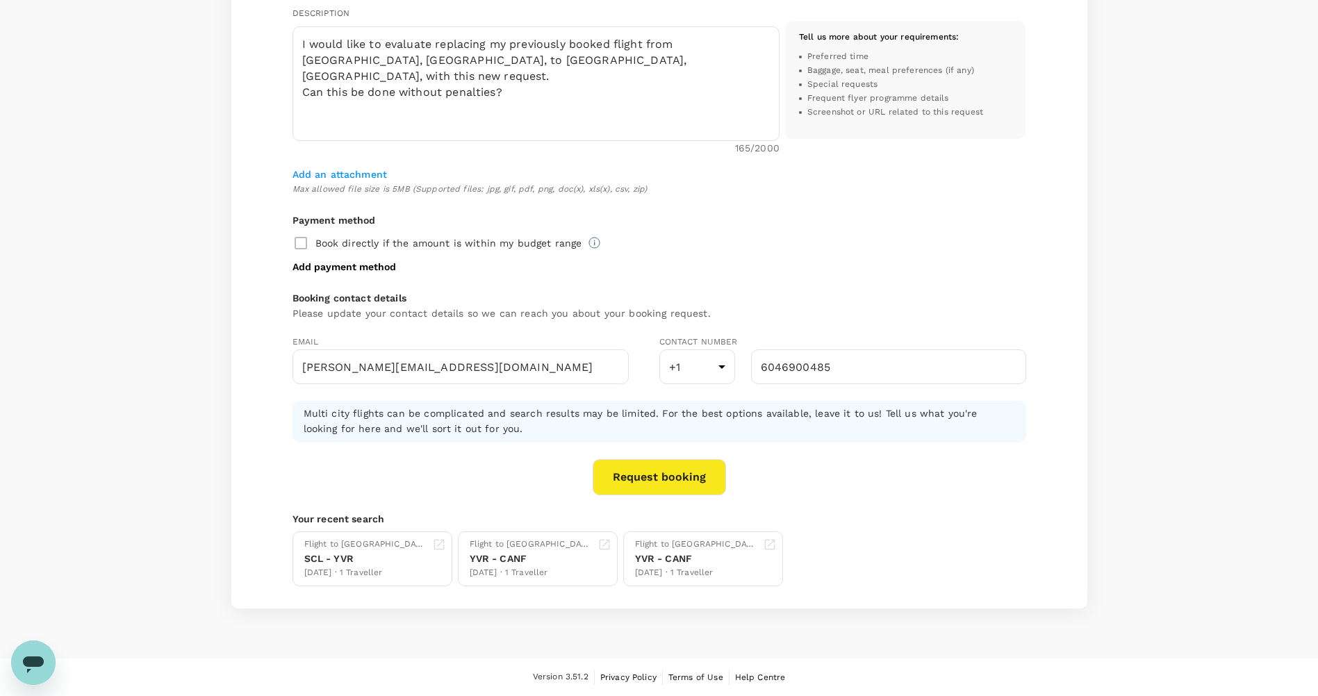
scroll to position [1, 0]
